Goal: Information Seeking & Learning: Understand process/instructions

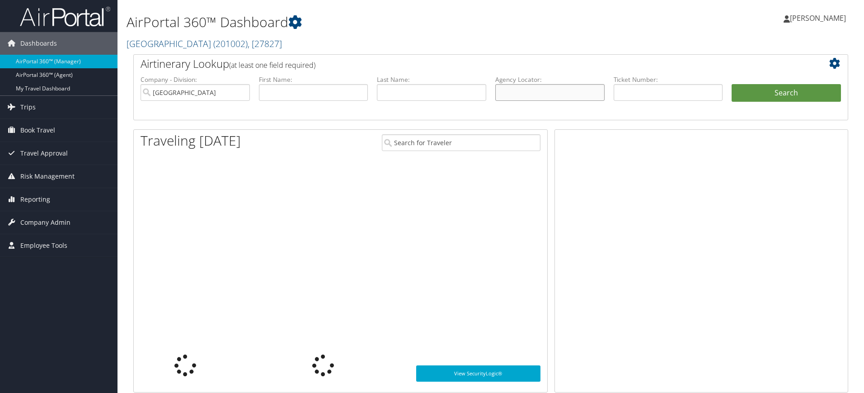
click at [523, 94] on input "text" at bounding box center [549, 92] width 109 height 17
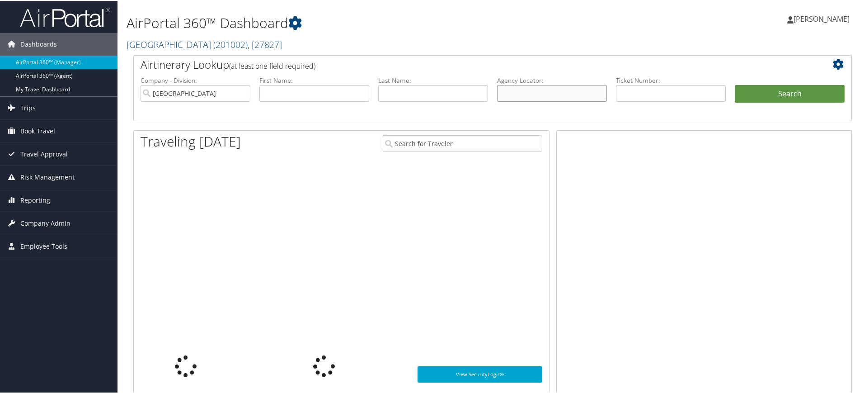
paste input "DKWKCW"
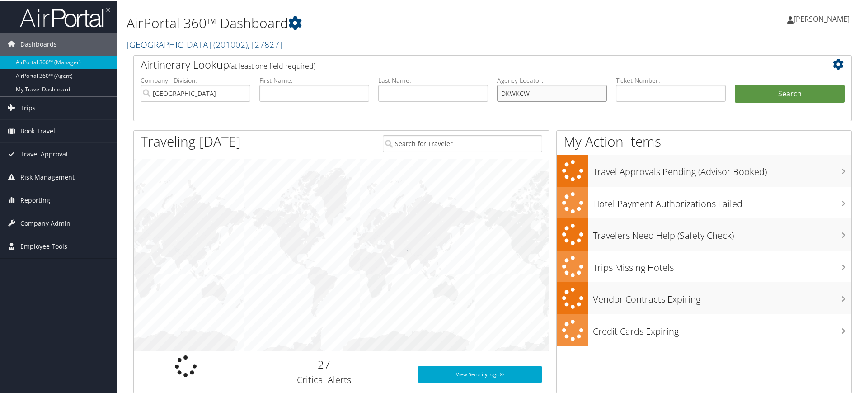
type input "DKWKCW"
click at [243, 91] on input "[GEOGRAPHIC_DATA]" at bounding box center [196, 92] width 110 height 17
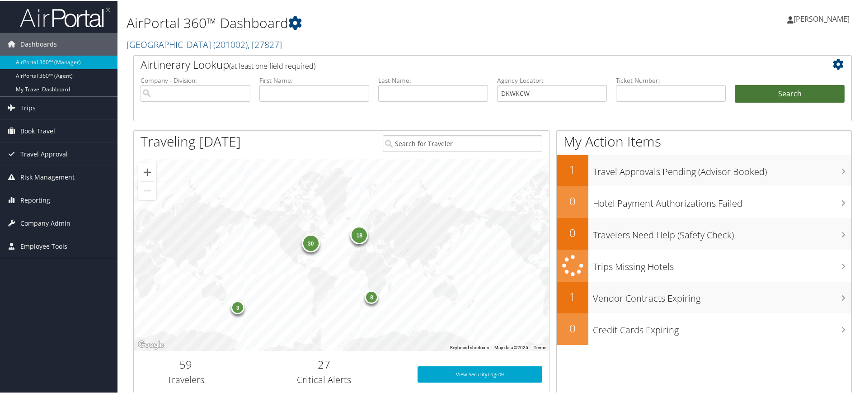
click at [778, 97] on button "Search" at bounding box center [790, 93] width 110 height 18
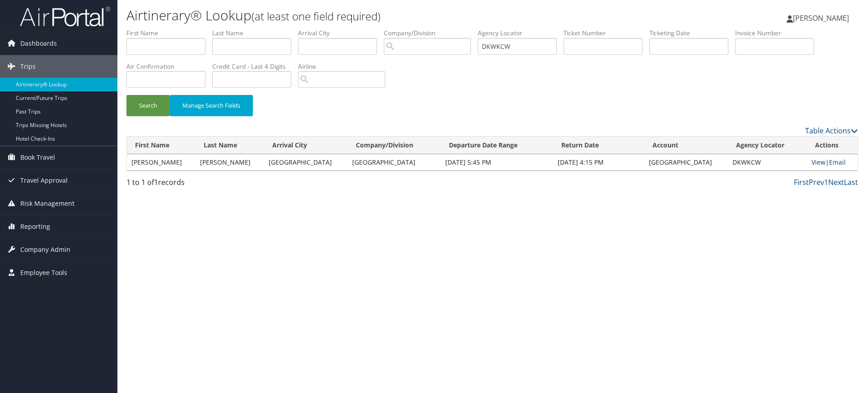
click at [813, 164] on link "View" at bounding box center [819, 162] width 14 height 9
click at [76, 248] on link "Company Admin" at bounding box center [58, 249] width 117 height 23
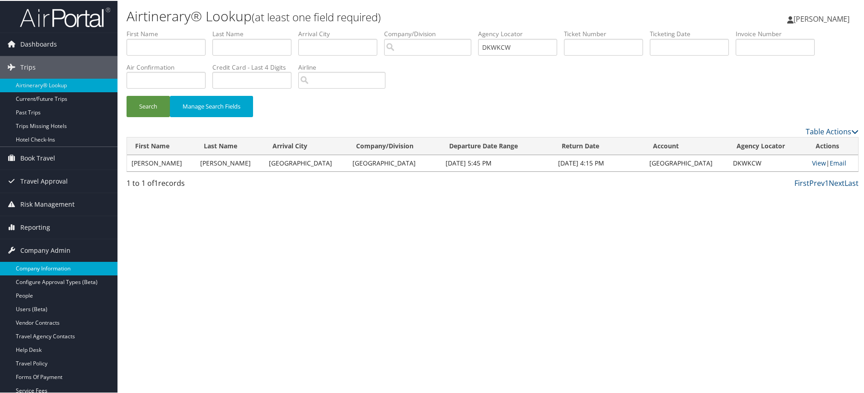
click at [66, 262] on link "Company Information" at bounding box center [58, 268] width 117 height 14
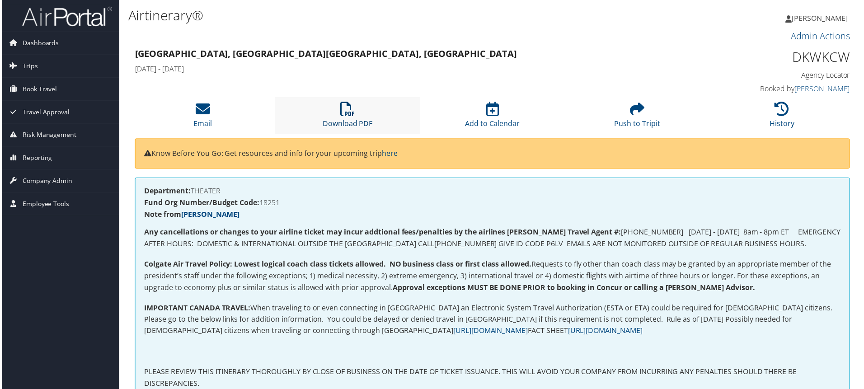
click at [348, 111] on icon at bounding box center [347, 109] width 14 height 14
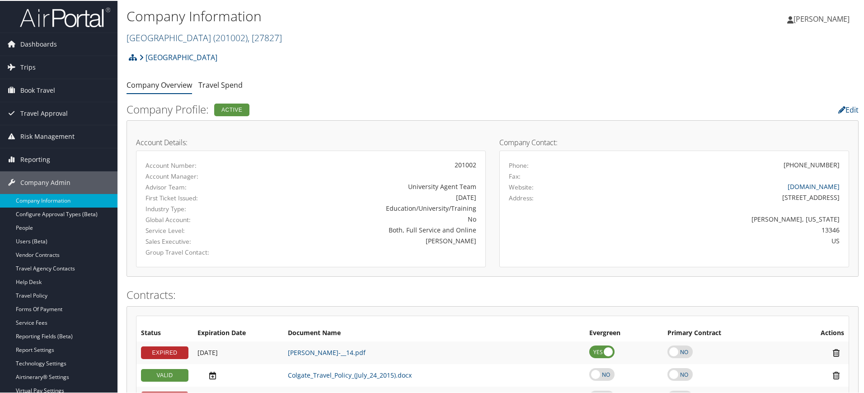
click at [219, 37] on span "( 201002 )" at bounding box center [230, 37] width 34 height 12
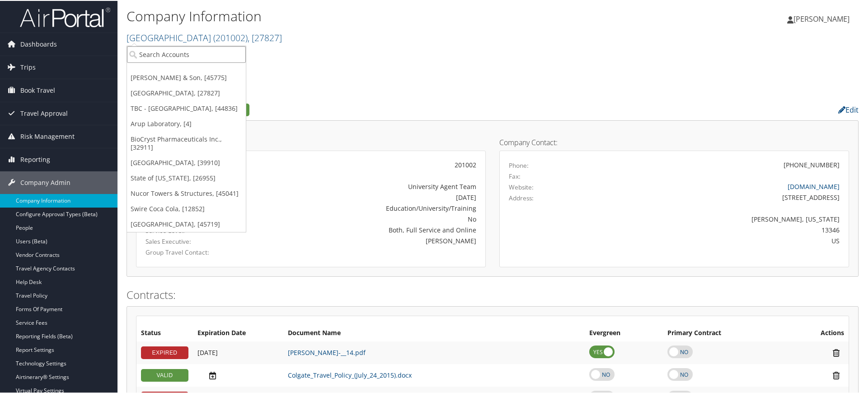
click at [198, 56] on input "search" at bounding box center [186, 53] width 119 height 17
paste input "COLGATE UNIVERSITY"
type input "COLGATE UNIVERSITY"
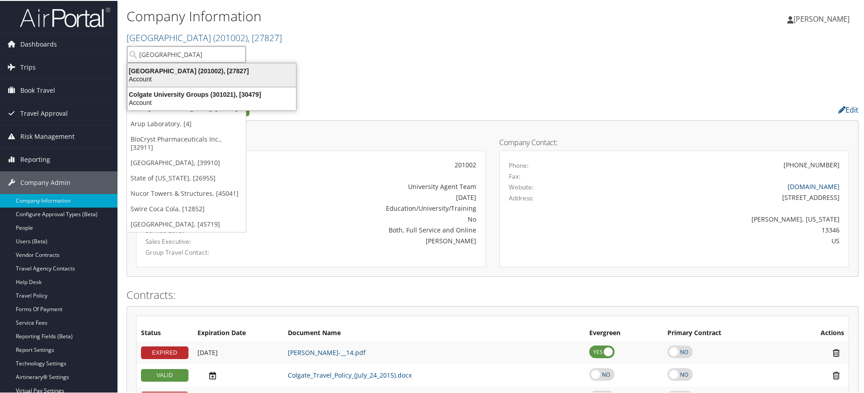
click at [213, 69] on div "Colgate University (201002), [27827]" at bounding box center [211, 70] width 179 height 8
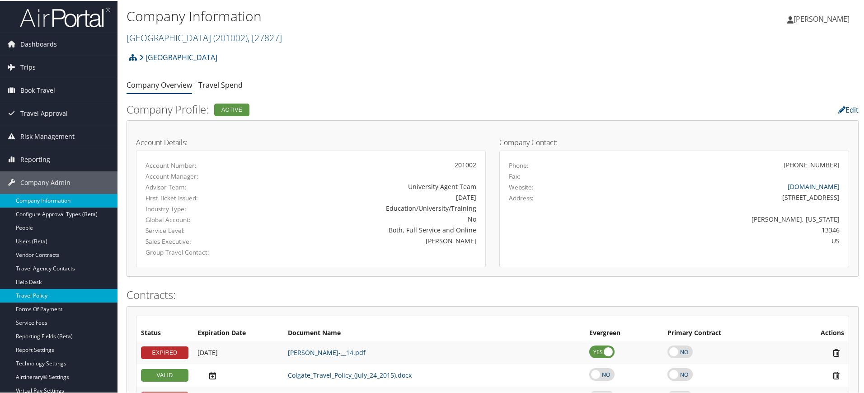
click at [49, 291] on link "Travel Policy" at bounding box center [58, 295] width 117 height 14
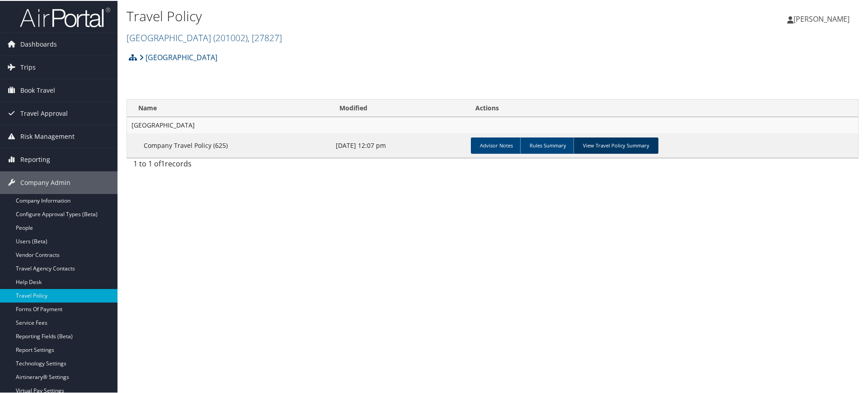
click at [607, 146] on link "View Travel Policy Summary" at bounding box center [615, 144] width 85 height 16
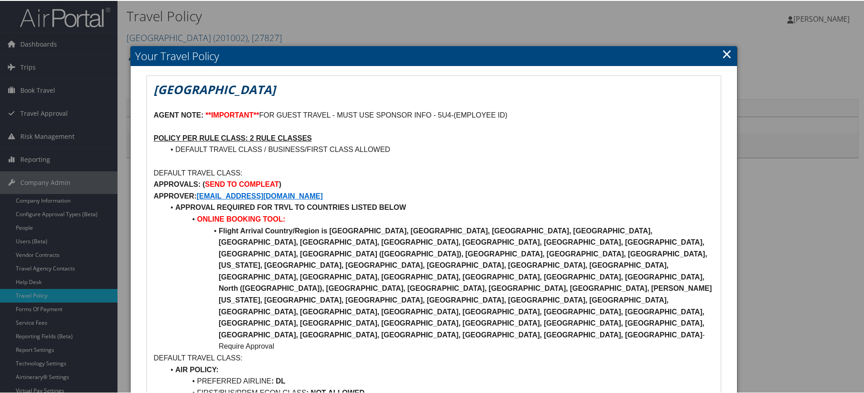
click at [723, 55] on link "×" at bounding box center [727, 53] width 10 height 18
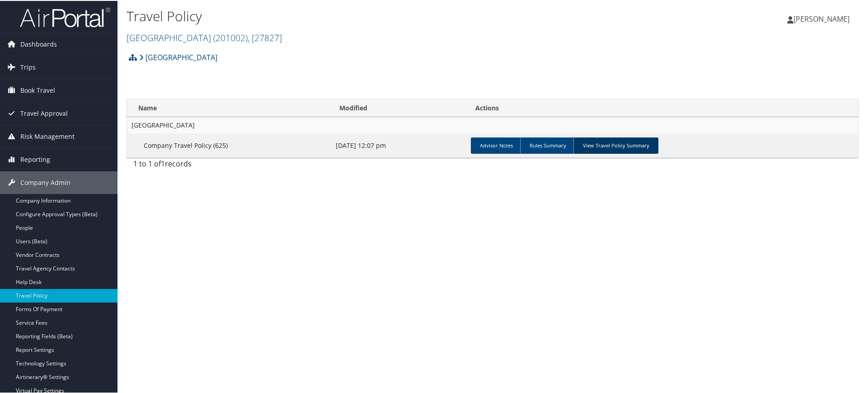
click at [603, 139] on link "View Travel Policy Summary" at bounding box center [615, 144] width 85 height 16
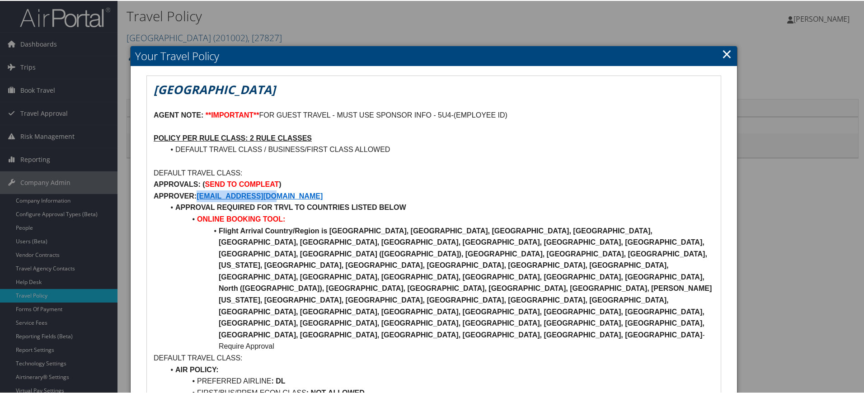
drag, startPoint x: 309, startPoint y: 191, endPoint x: 199, endPoint y: 198, distance: 110.9
click at [199, 198] on p "APPROVER: MOGDEN@COLGATE.EDU" at bounding box center [434, 195] width 560 height 12
copy strong "MOGDEN@COLGATE.EDU"
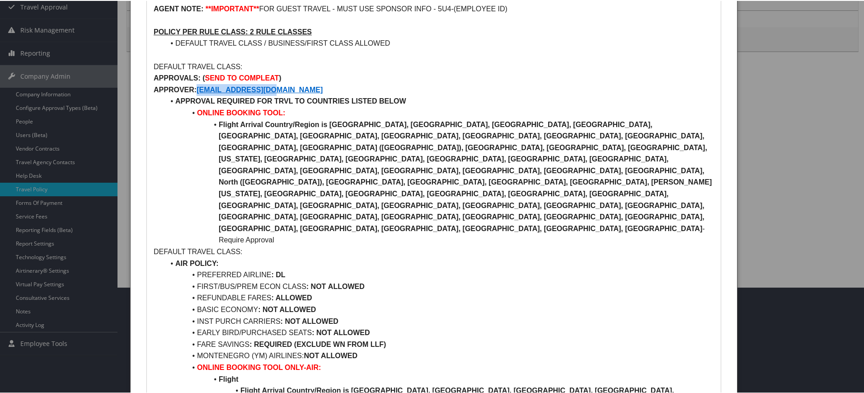
scroll to position [108, 0]
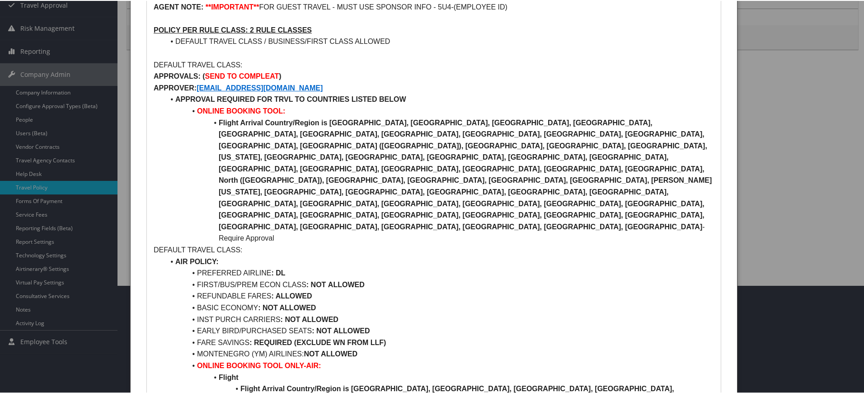
click at [430, 184] on li "Flight Arrival Country/Region is Afghanistan, Belarus, Burkina Faso, Burundi, C…" at bounding box center [438, 179] width 549 height 127
drag, startPoint x: 711, startPoint y: 0, endPoint x: 680, endPoint y: 65, distance: 71.5
click at [680, 65] on p "DEFAULT TRAVEL CLASS:" at bounding box center [434, 64] width 560 height 12
click at [835, 161] on div at bounding box center [433, 196] width 867 height 393
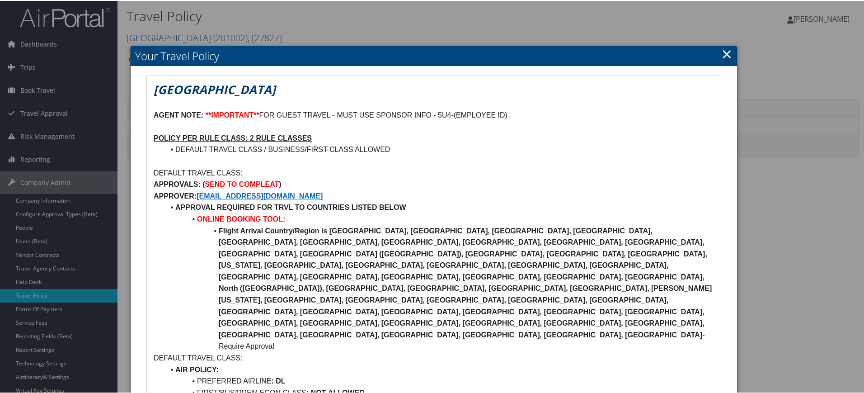
click at [722, 56] on link "×" at bounding box center [727, 53] width 10 height 18
